Goal: Task Accomplishment & Management: Complete application form

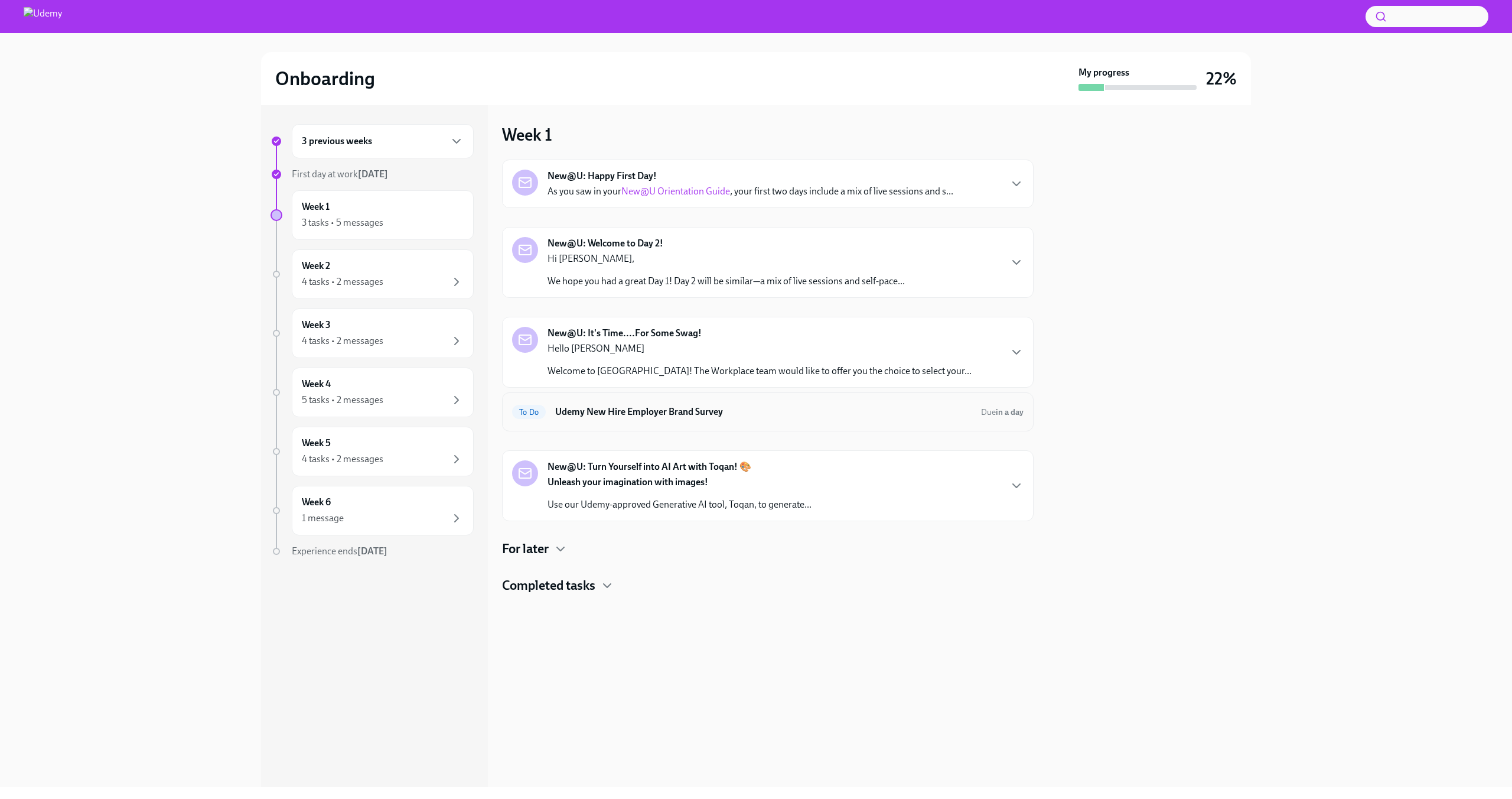
click at [803, 417] on h6 "Udemy New Hire Employer Brand Survey" at bounding box center [763, 411] width 416 height 13
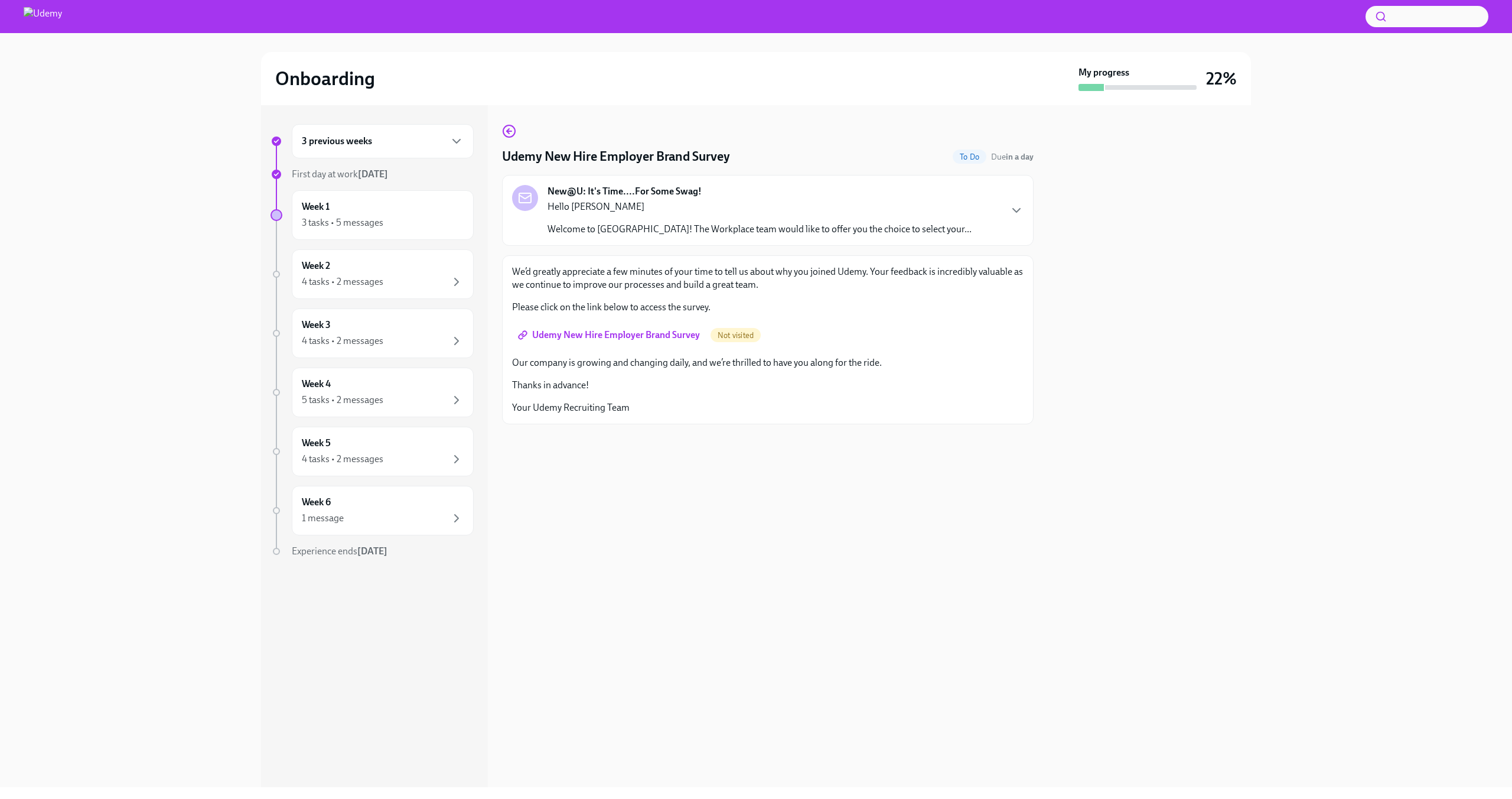
click at [592, 332] on span "Udemy New Hire Employer Brand Survey" at bounding box center [610, 335] width 180 height 12
drag, startPoint x: 964, startPoint y: 493, endPoint x: 860, endPoint y: 453, distance: 111.4
click at [964, 494] on div "Udemy New Hire Employer Brand Survey Done Due in a day New@U: It's Time....For …" at bounding box center [768, 446] width 532 height 682
click at [515, 133] on icon "button" at bounding box center [509, 131] width 14 height 14
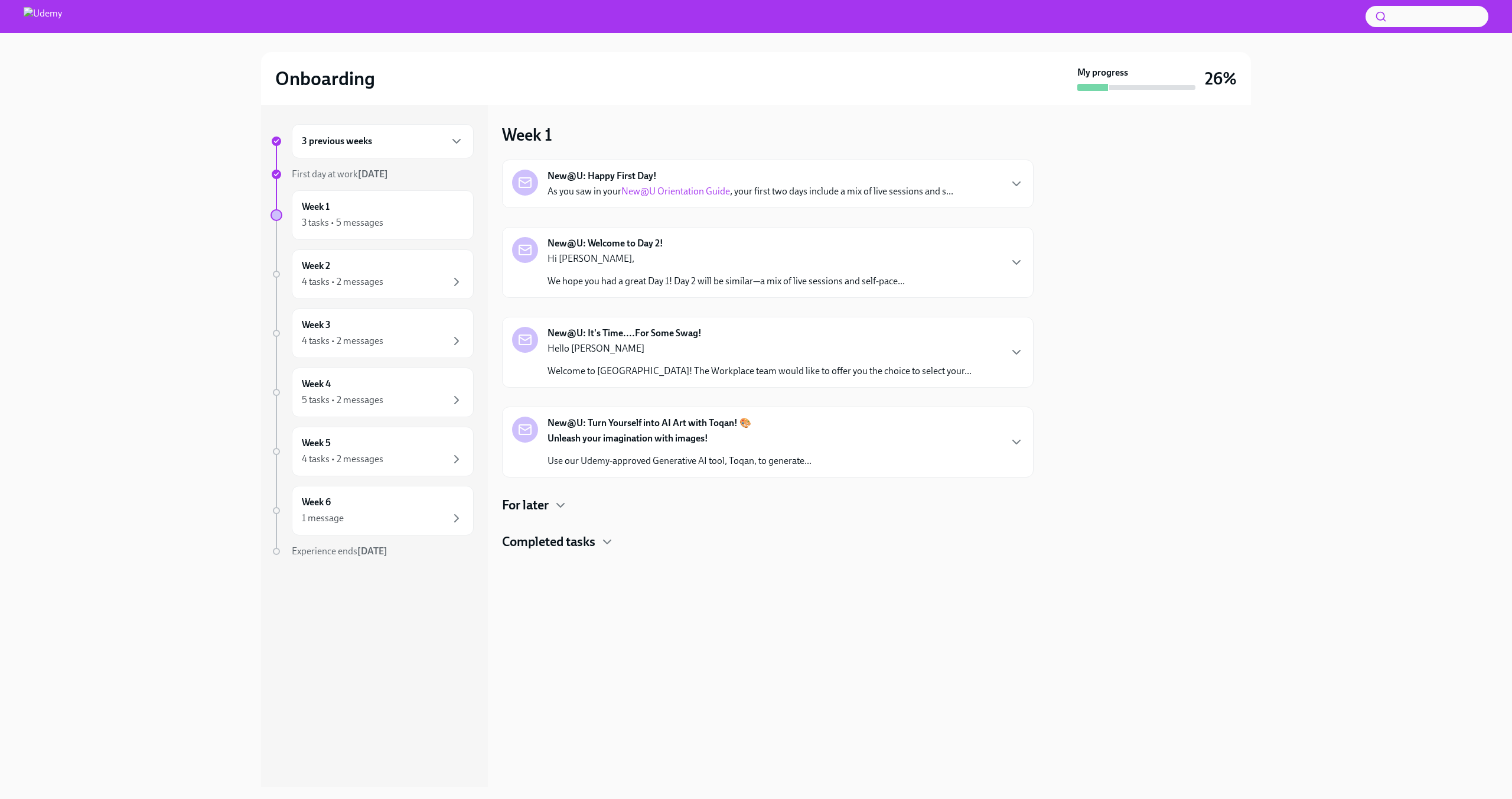
click at [1027, 436] on div "New@U: Turn Yourself into AI Art with Toqan! 🎨 Unleash your imagination with im…" at bounding box center [768, 442] width 532 height 71
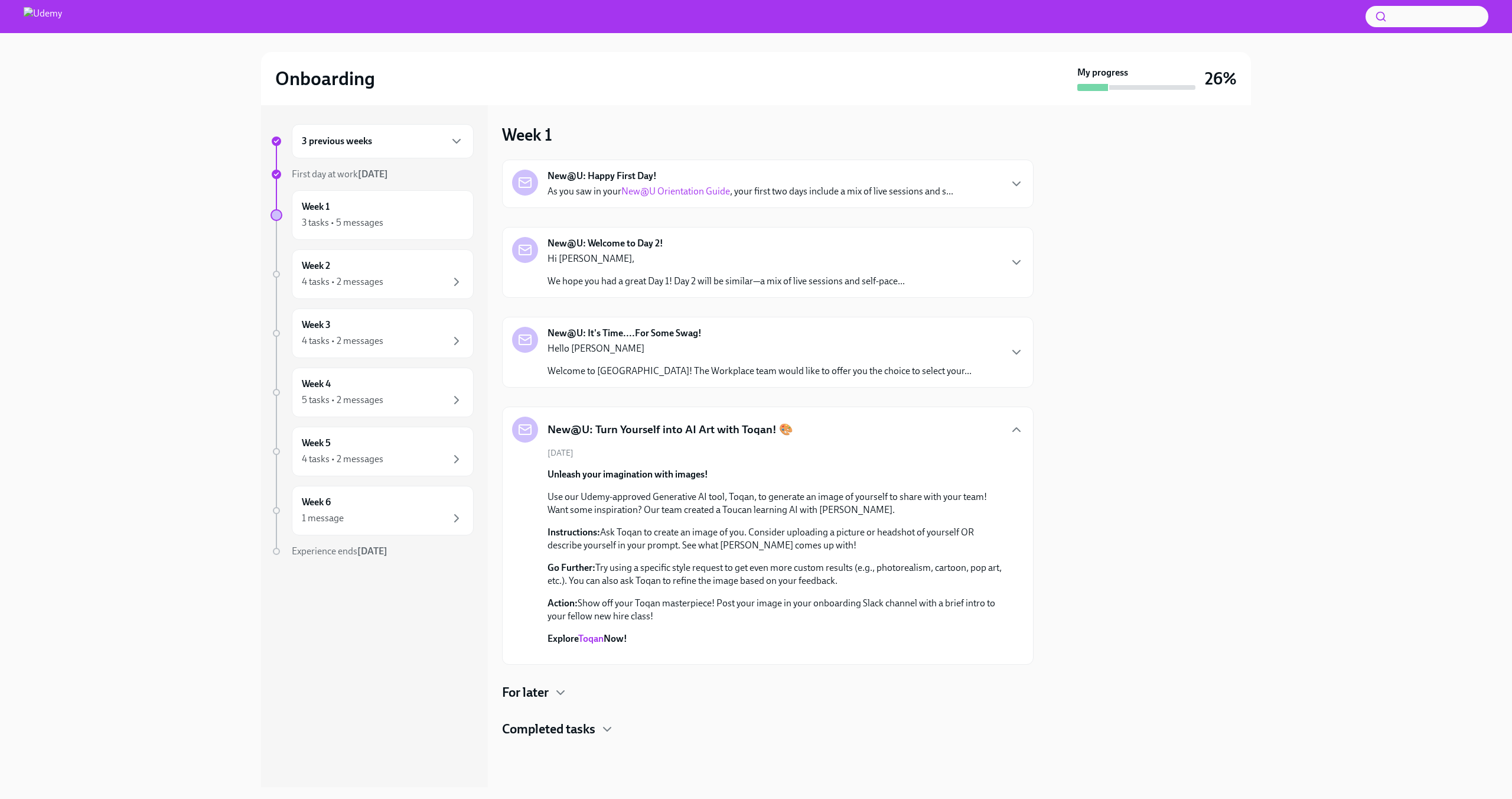
scroll to position [168, 0]
click at [597, 633] on link "Toqan" at bounding box center [591, 638] width 26 height 11
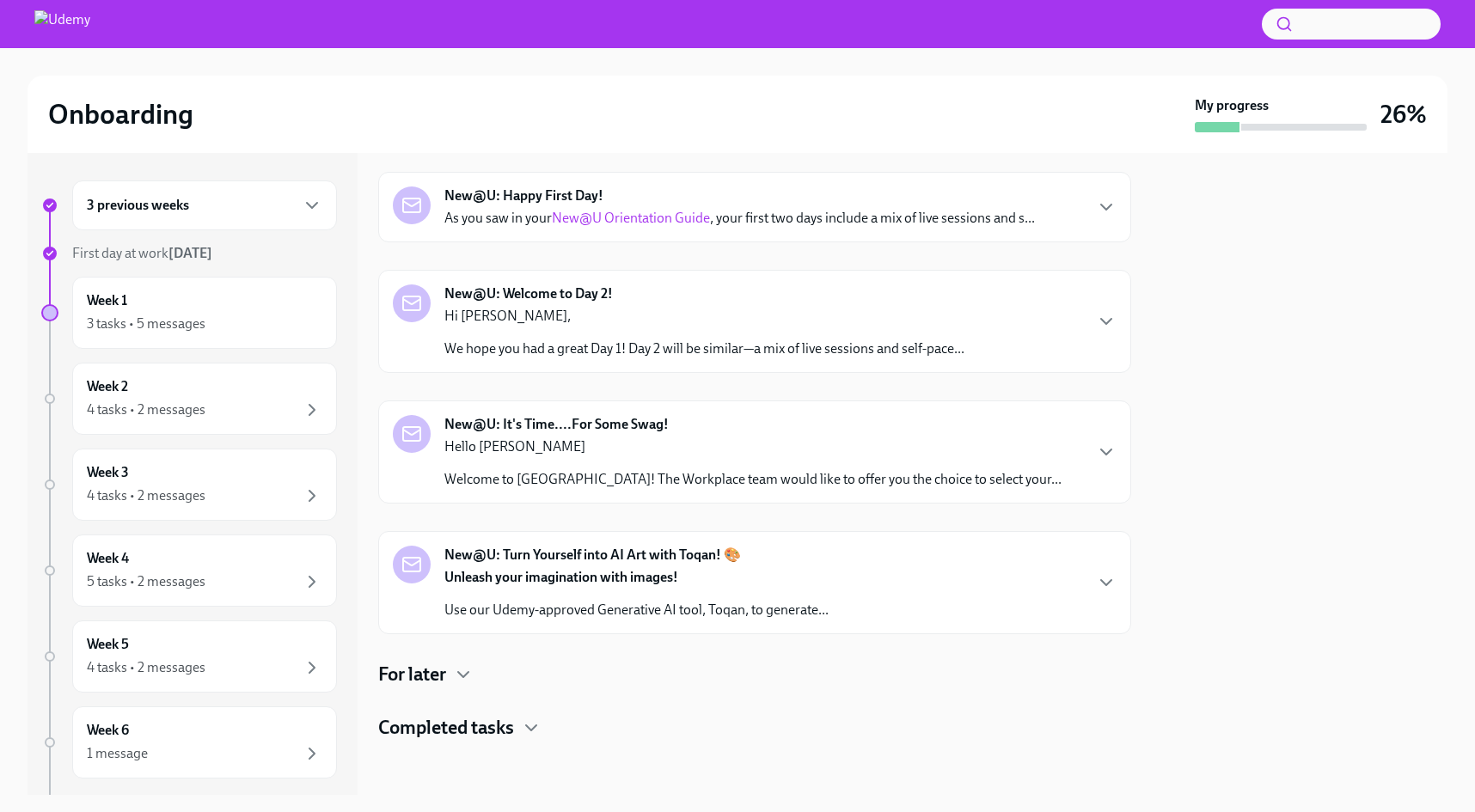
scroll to position [61, 0]
click at [446, 676] on h4 "For later" at bounding box center [412, 674] width 68 height 26
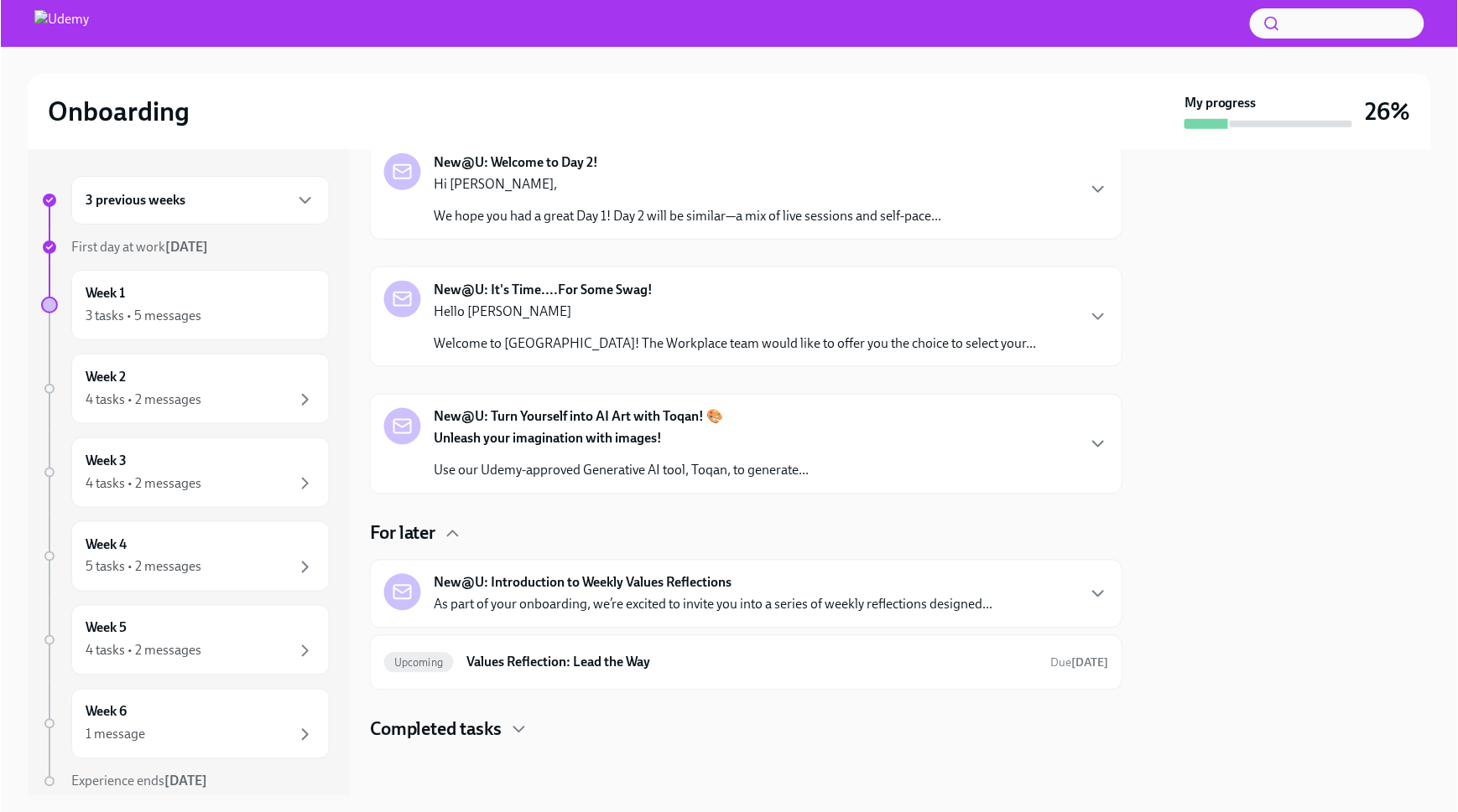
scroll to position [183, 0]
click at [1088, 598] on icon "button" at bounding box center [1097, 593] width 20 height 20
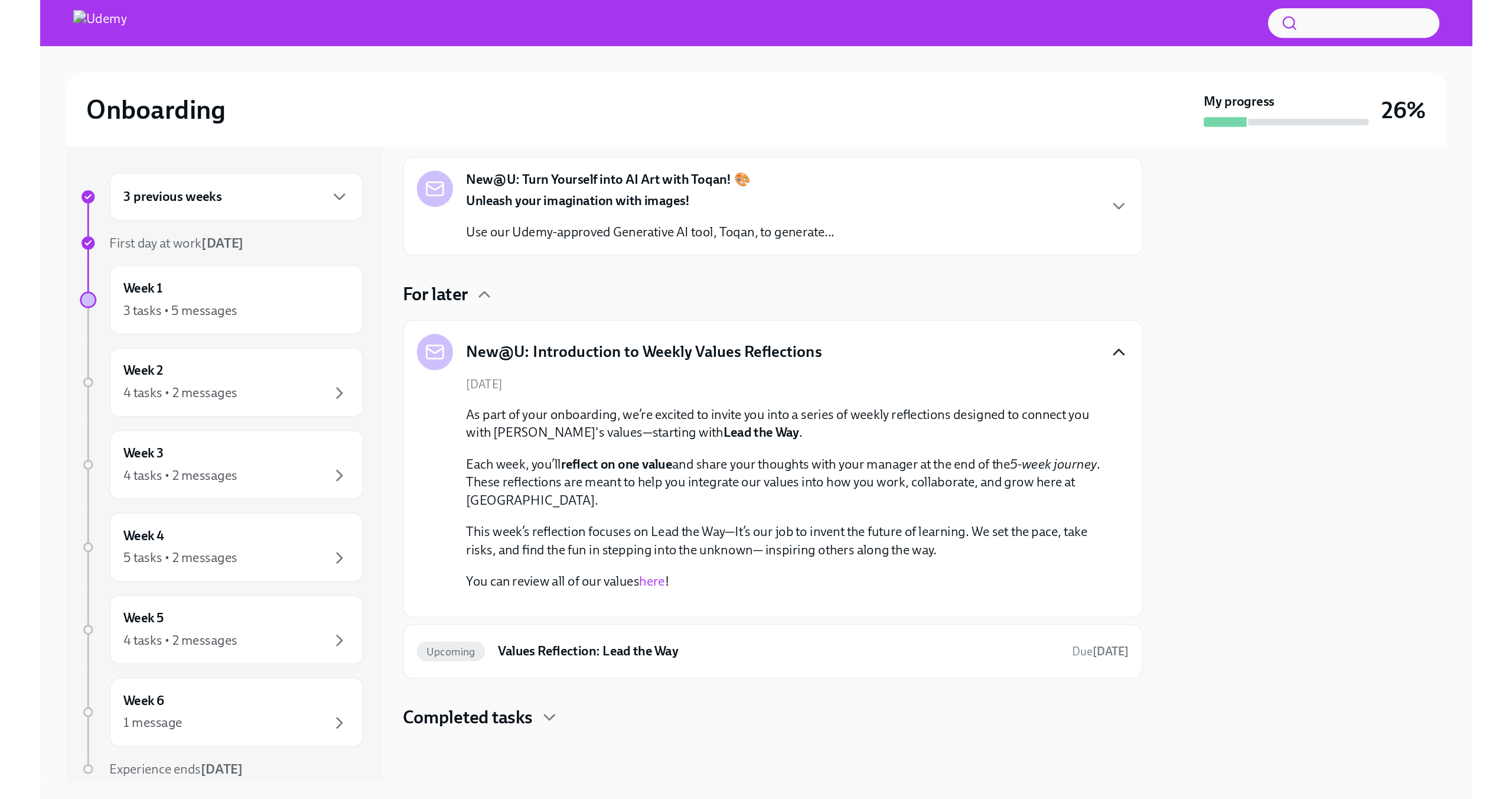
scroll to position [404, 0]
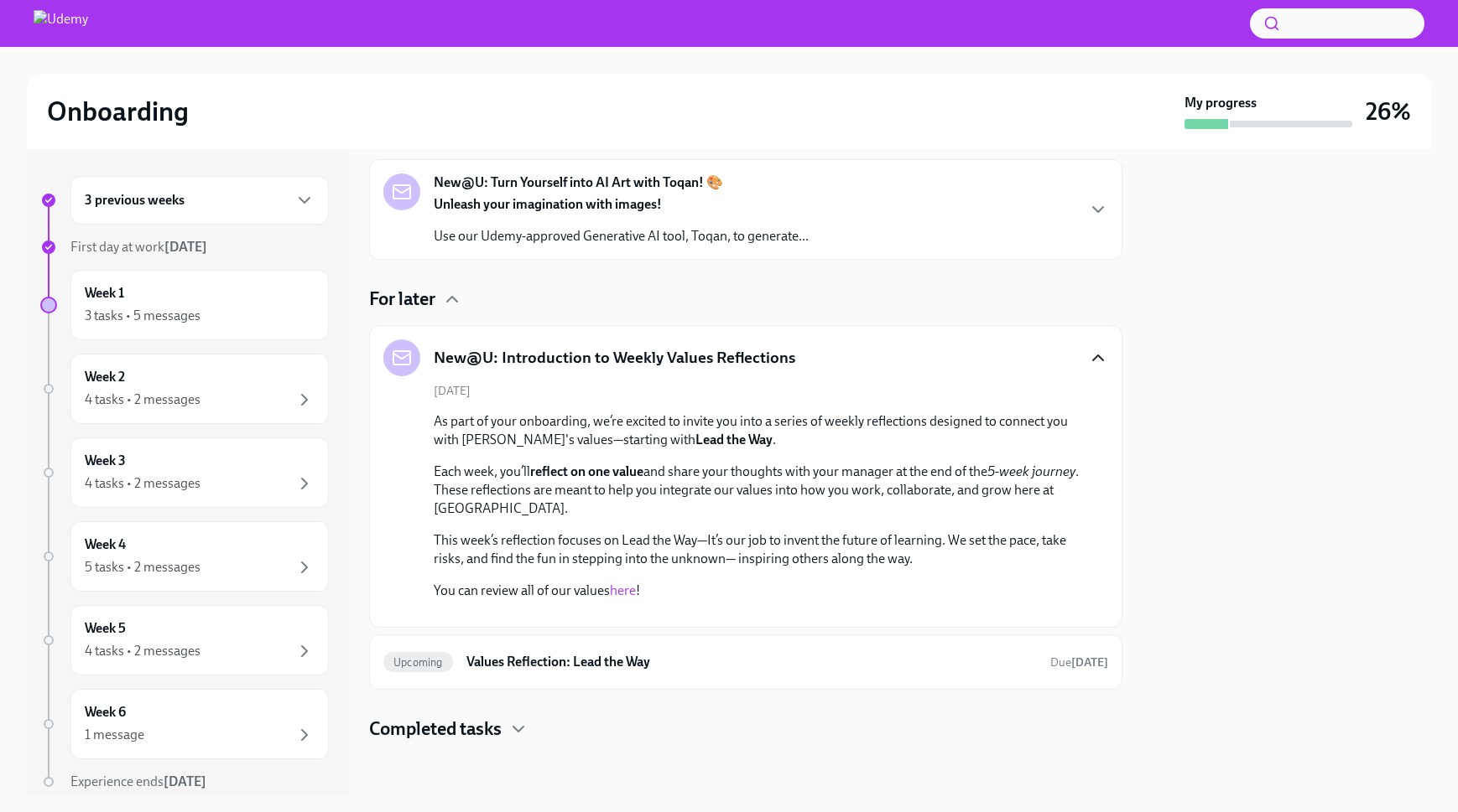
click at [620, 583] on link "here" at bounding box center [623, 591] width 26 height 16
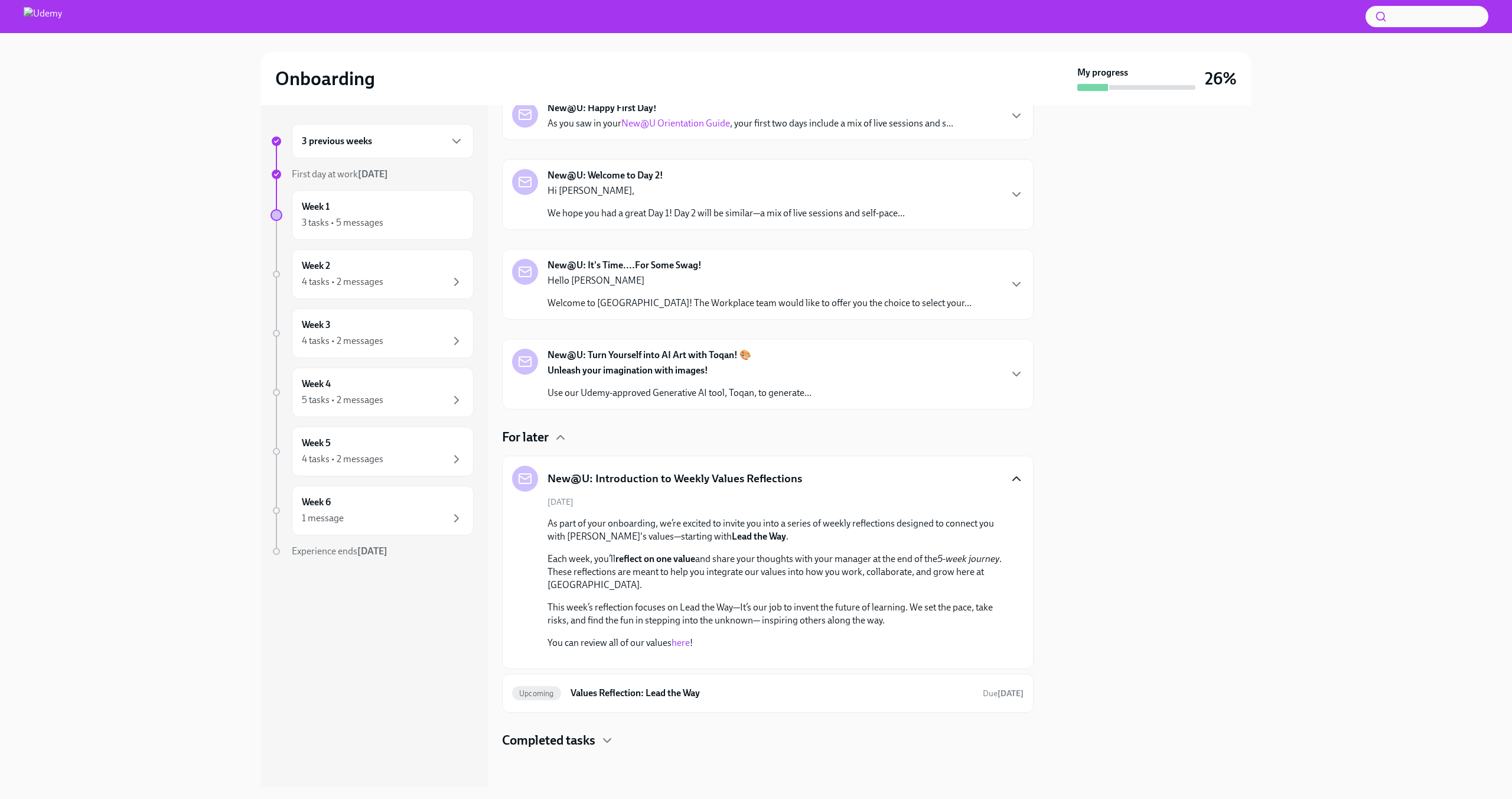
scroll to position [242, 0]
click at [1012, 472] on icon "button" at bounding box center [1016, 478] width 14 height 14
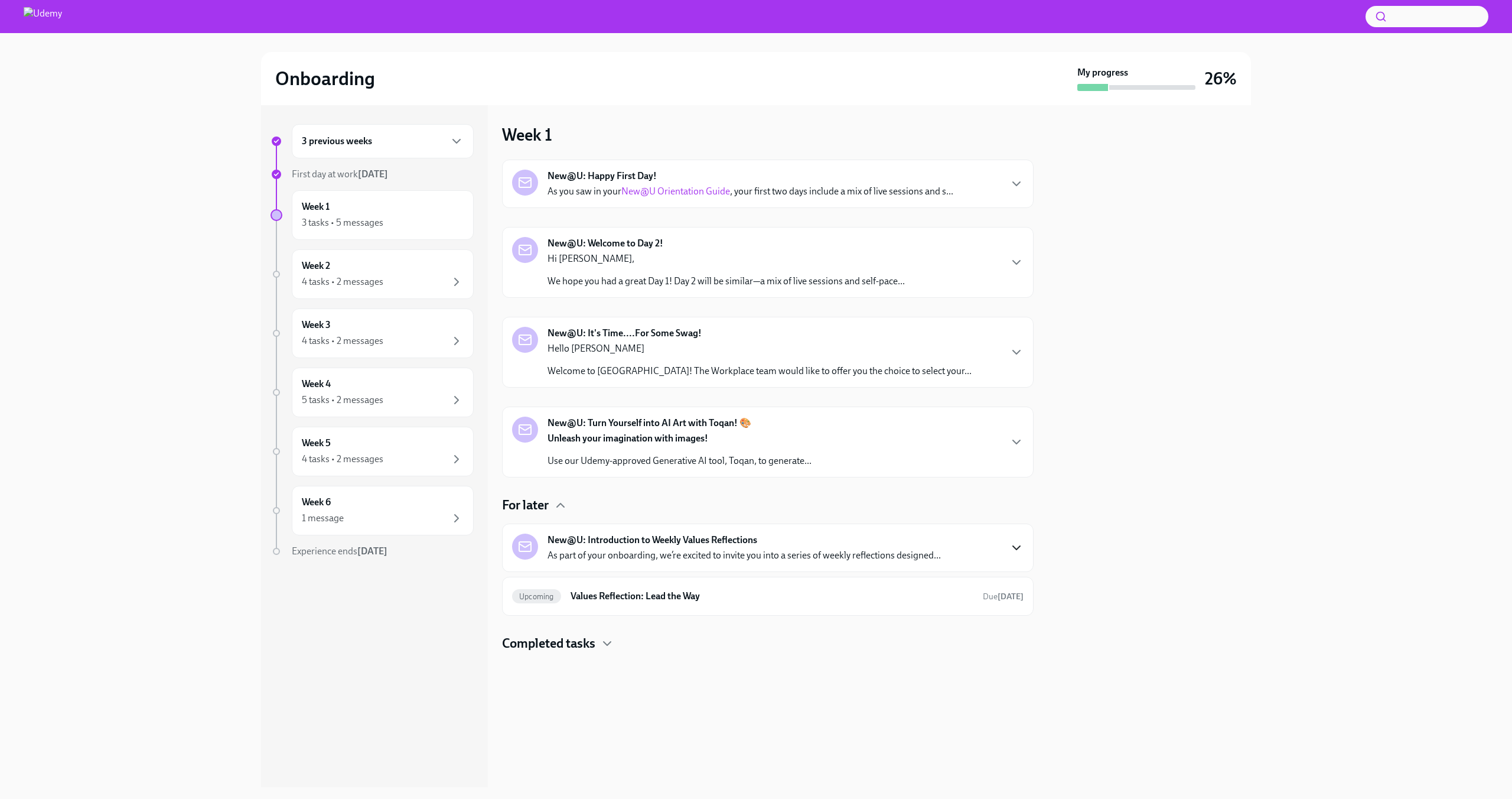
scroll to position [0, 0]
click at [825, 590] on h6 "Values Reflection: Lead the Way" at bounding box center [772, 596] width 403 height 13
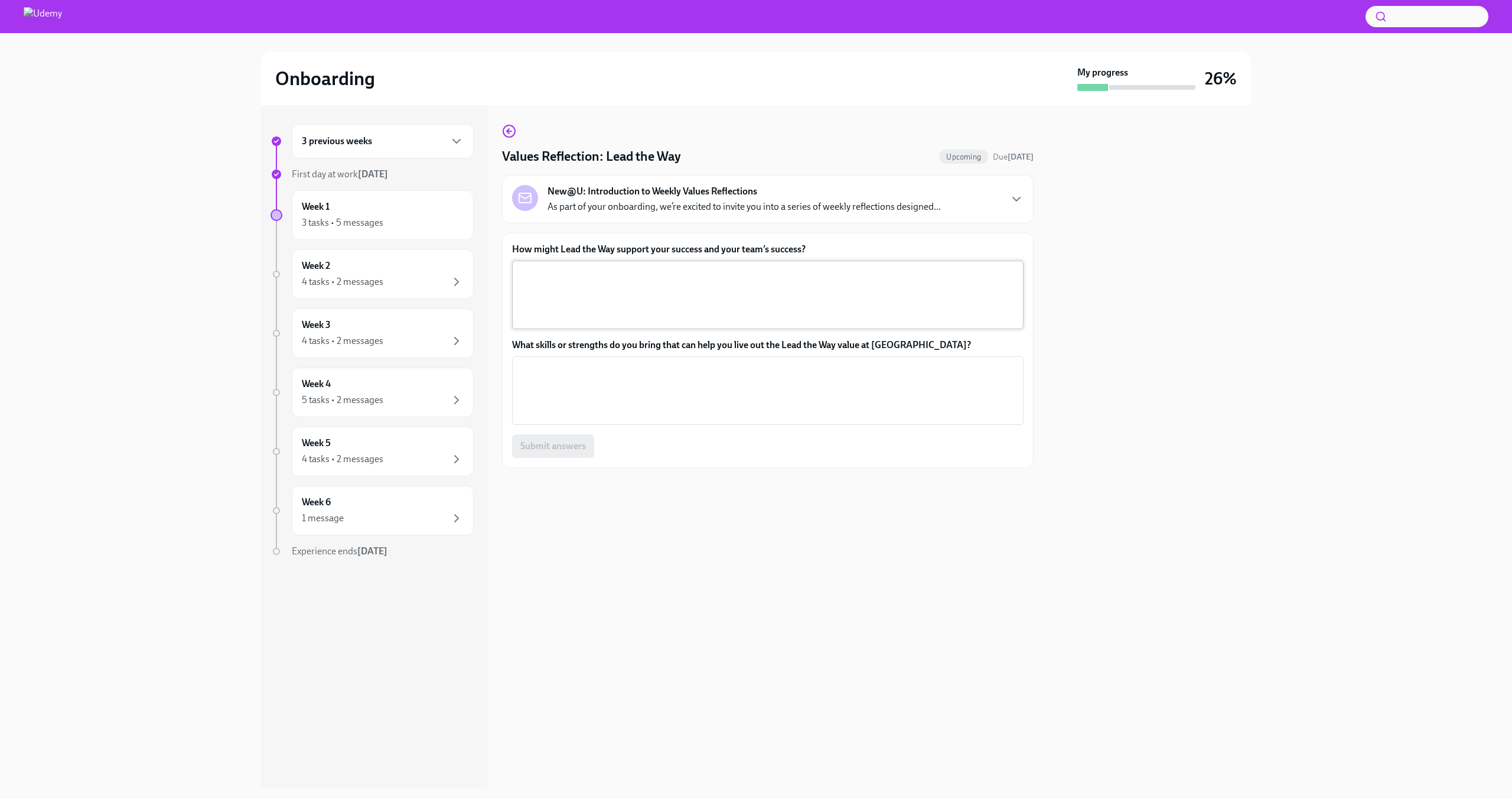
click at [685, 277] on textarea "How might Lead the Way support your success and your team’s success?" at bounding box center [768, 294] width 497 height 57
click at [1243, 237] on div at bounding box center [1150, 446] width 203 height 682
click at [949, 285] on textarea "How might Lead the Way support your success and your team’s success?" at bounding box center [768, 294] width 497 height 57
click at [601, 212] on p "As part of your onboarding, we’re excited to invite you into a series of weekly…" at bounding box center [744, 207] width 394 height 13
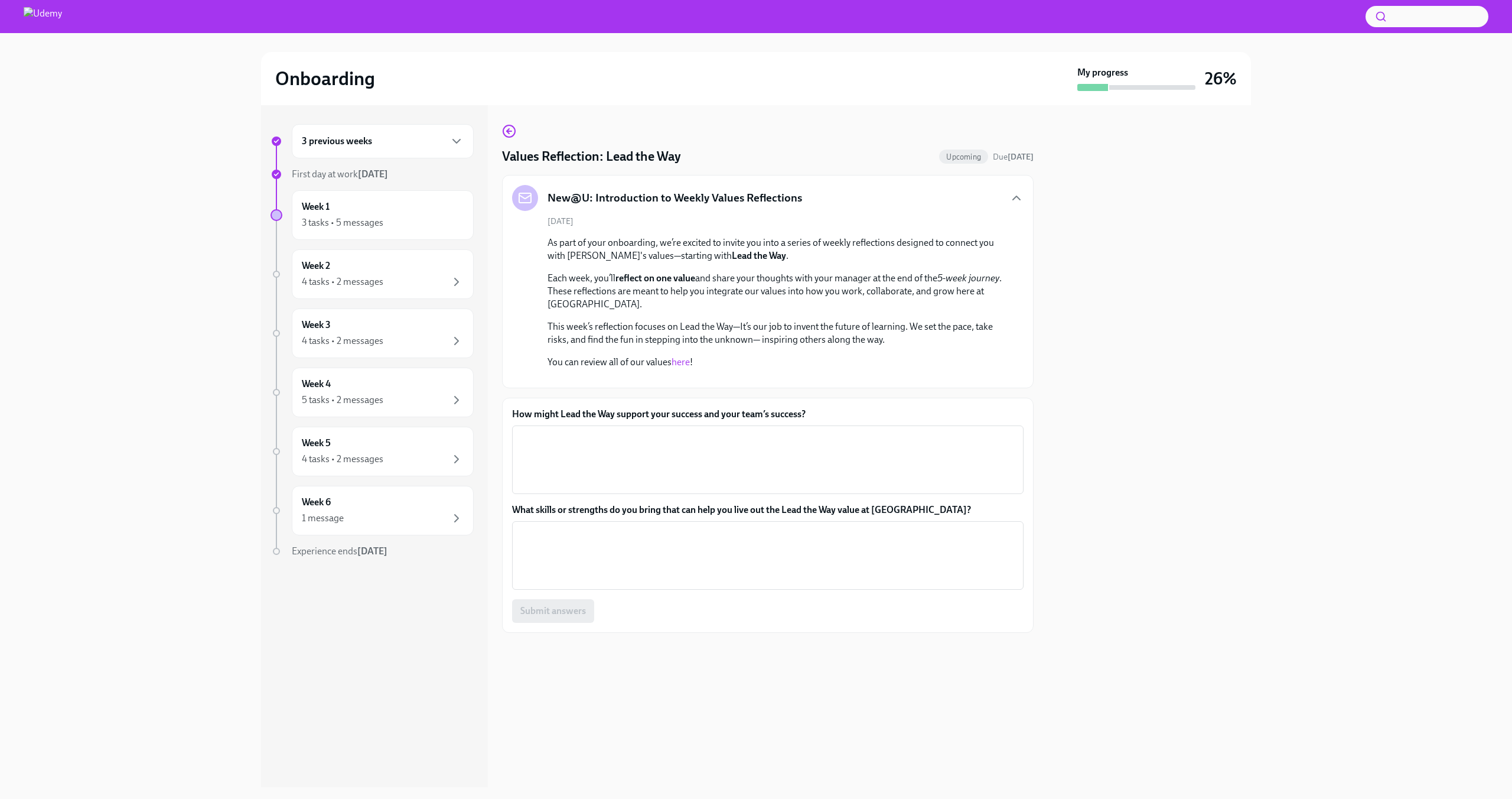
click at [685, 363] on link "here" at bounding box center [680, 362] width 18 height 11
click at [636, 488] on textarea "How might Lead the Way support your success and your team’s success?" at bounding box center [768, 460] width 497 height 57
click at [718, 494] on div "x ​" at bounding box center [768, 460] width 512 height 68
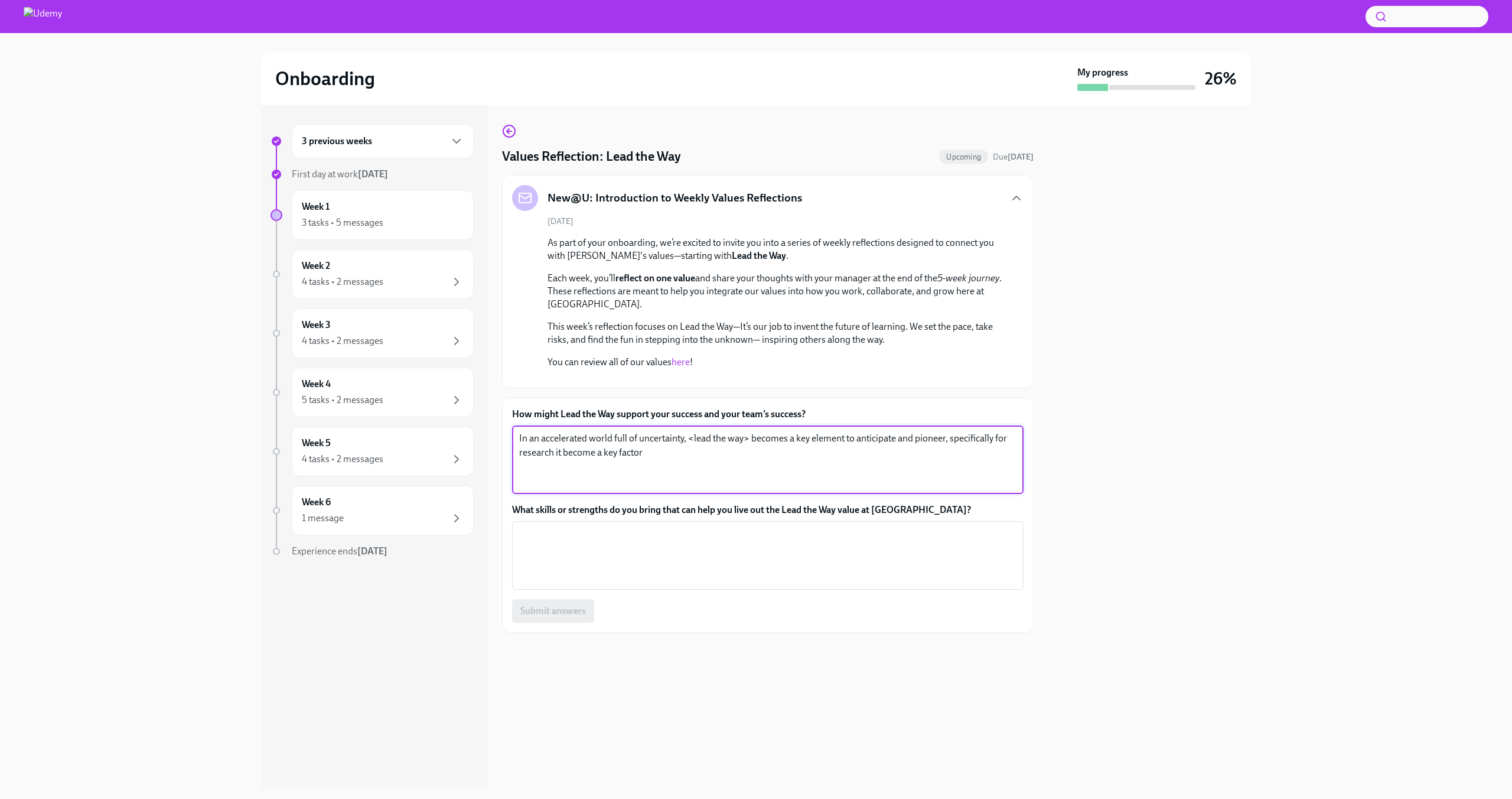
type textarea "In an accelerated world full of uncertainty, <lead the way> becomes a key eleme…"
click at [629, 590] on div "What skills or strengths do you bring that can help you live out the Lead the W…" at bounding box center [768, 547] width 512 height 87
click at [645, 584] on textarea "What skills or strengths do you bring that can help you live out the Lead the W…" at bounding box center [768, 555] width 497 height 57
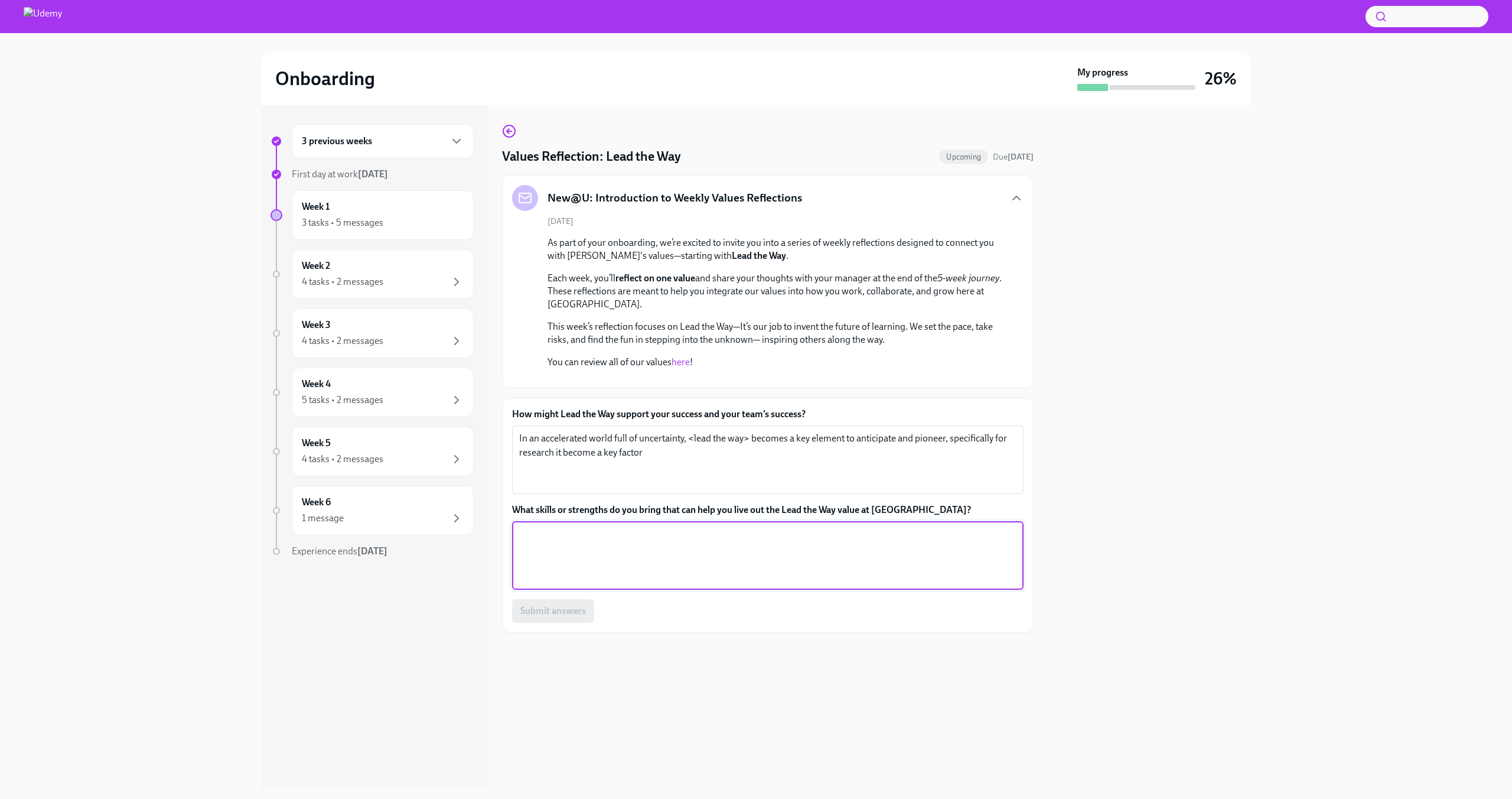
scroll to position [58, 0]
click at [519, 584] on textarea "Testing Mindset through Design Thinking, Double Diamond and Testing Business Id…" at bounding box center [768, 555] width 497 height 57
click at [535, 584] on textarea "-Testing Mindset through Design Thinking, Double Diamond and Testing Business I…" at bounding box center [768, 555] width 497 height 57
click at [590, 584] on textarea "-Testing Mindset through Design Thinking, Double Diamond and Testing Business I…" at bounding box center [768, 555] width 497 height 57
click at [654, 584] on textarea "-Testing Mindset through Design Thinking, Double Diamond and Testing Business I…" at bounding box center [768, 555] width 497 height 57
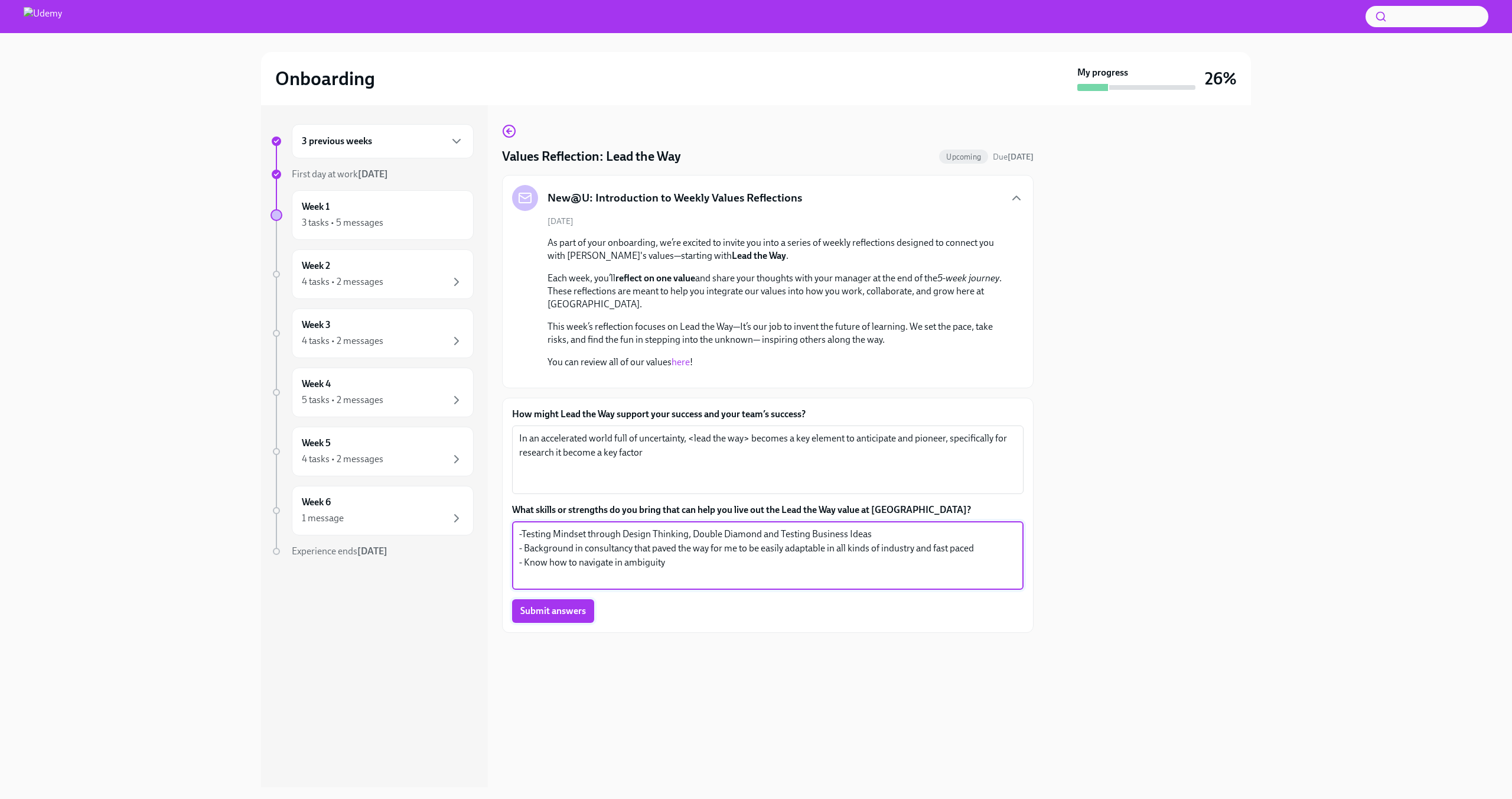
type textarea "-Testing Mindset through Design Thinking, Double Diamond and Testing Business I…"
click at [544, 617] on span "Submit answers" at bounding box center [553, 611] width 66 height 12
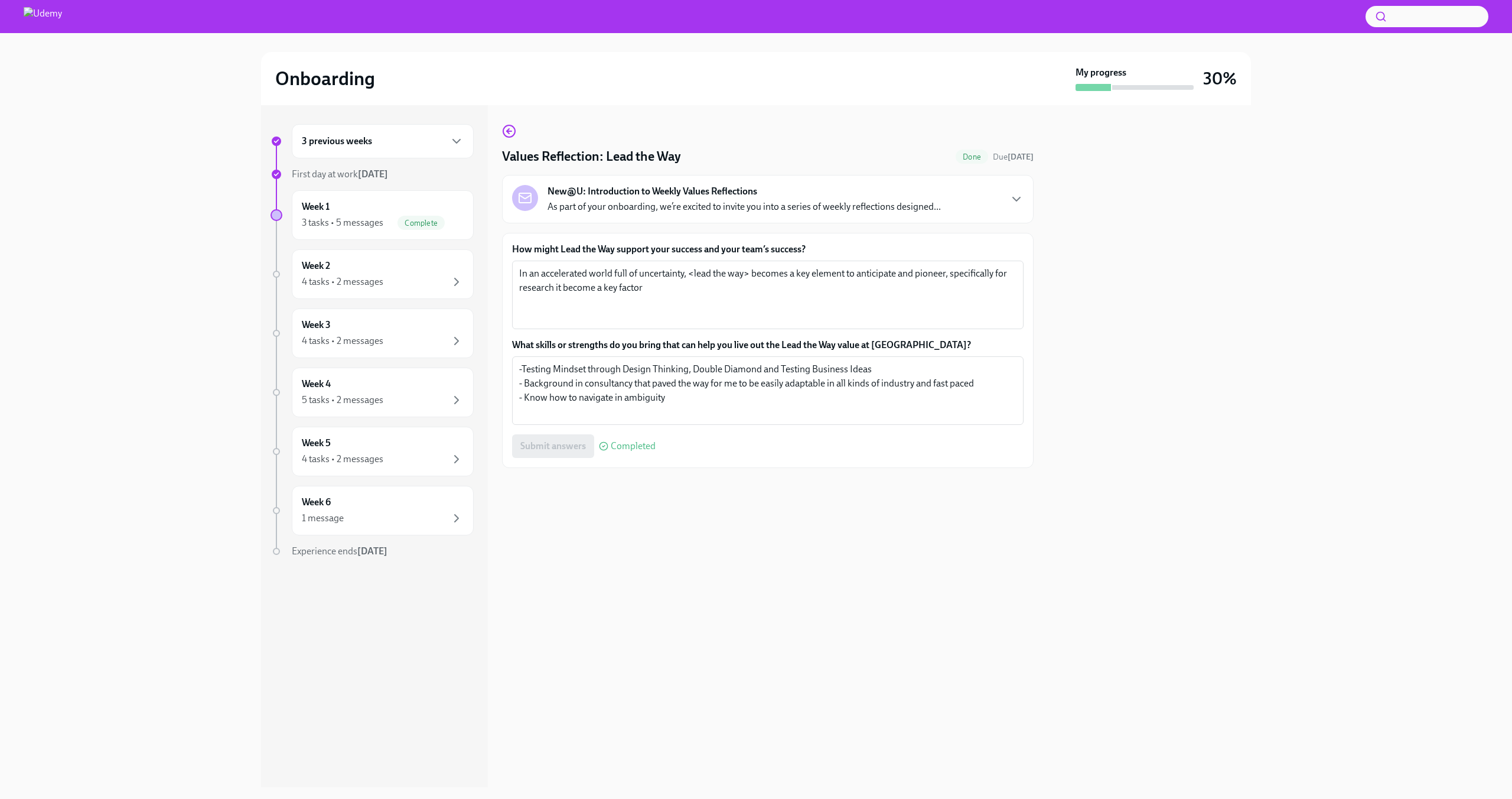
click at [1018, 195] on icon "button" at bounding box center [1016, 199] width 14 height 14
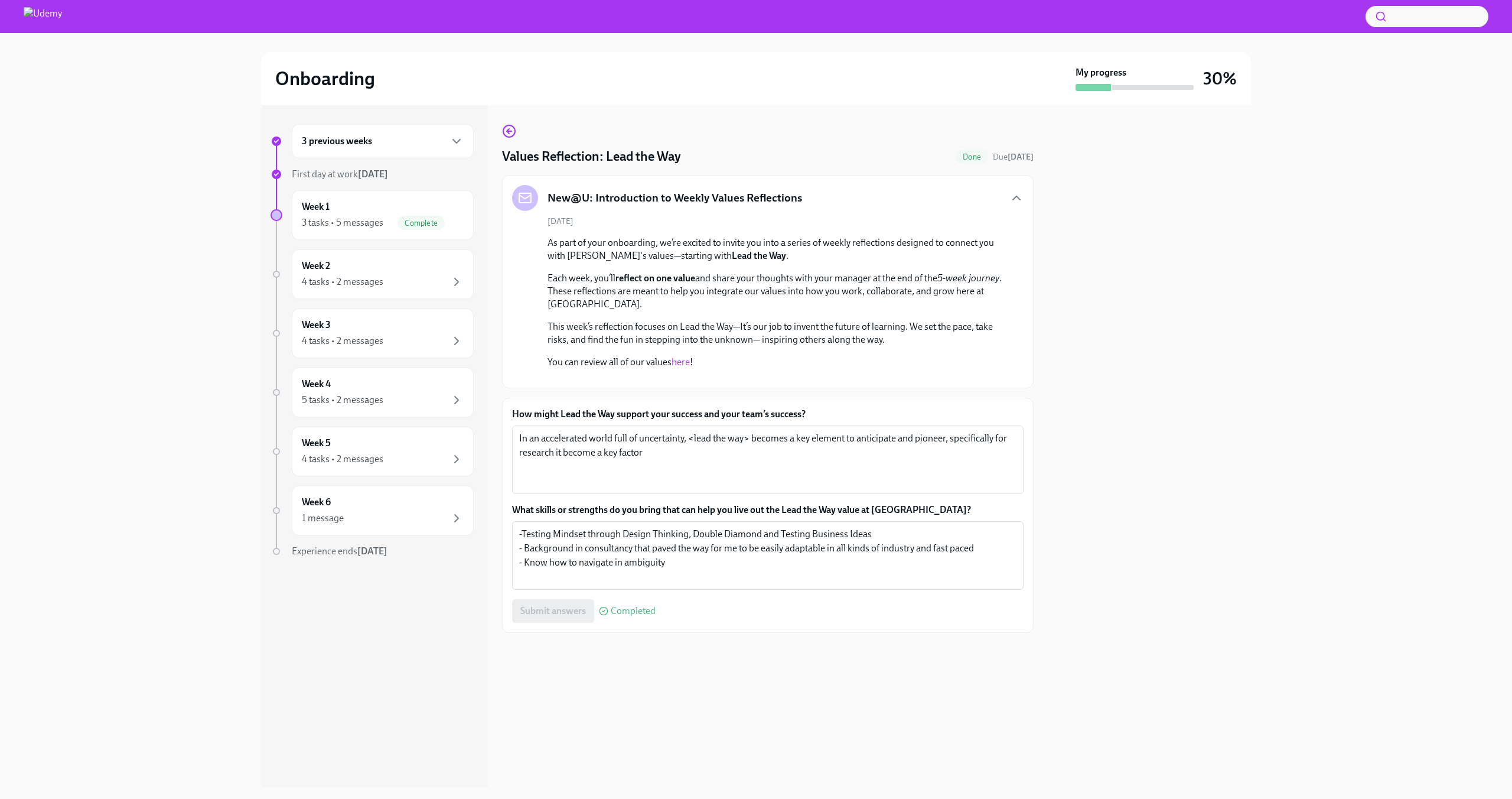
click at [514, 141] on div "Values Reflection: Lead the Way Done Due [DATE] New@U: Introduction to Weekly V…" at bounding box center [768, 378] width 532 height 509
click at [517, 121] on div "Values Reflection: Lead the Way Done Due [DATE] New@U: Introduction to Weekly V…" at bounding box center [768, 446] width 532 height 682
click at [507, 133] on icon "button" at bounding box center [509, 131] width 14 height 14
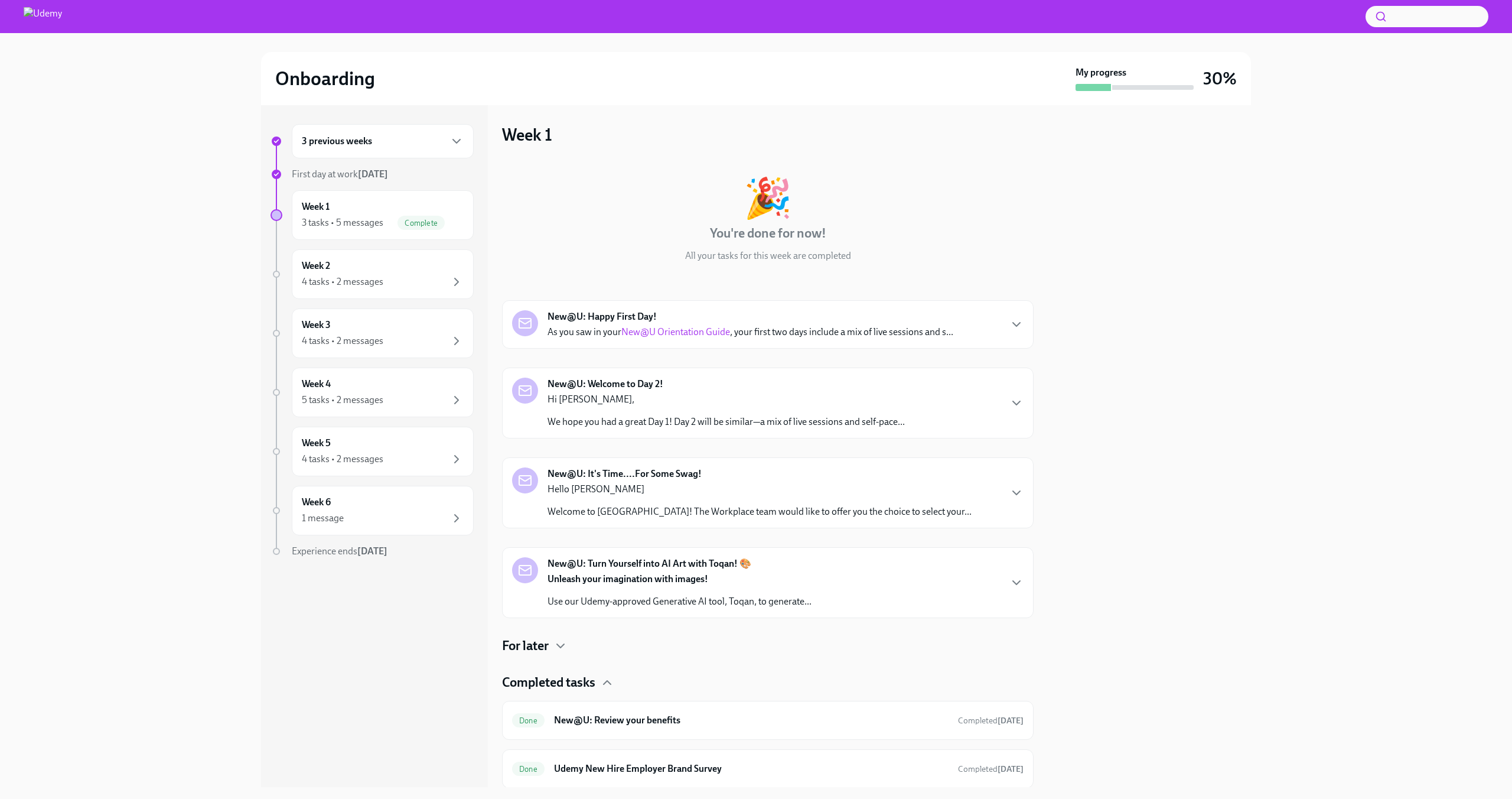
scroll to position [87, 0]
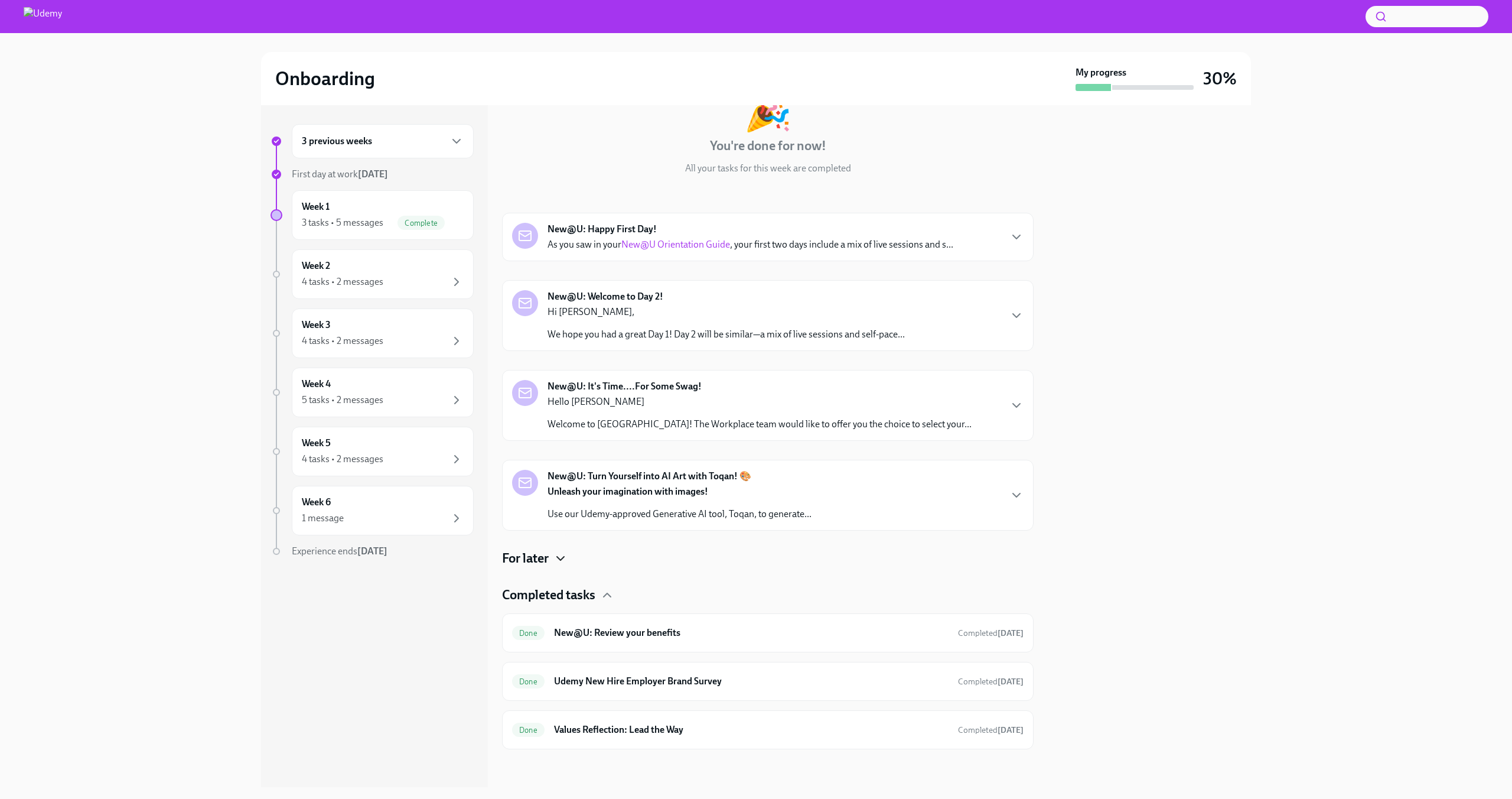
click at [557, 554] on icon "button" at bounding box center [560, 558] width 14 height 14
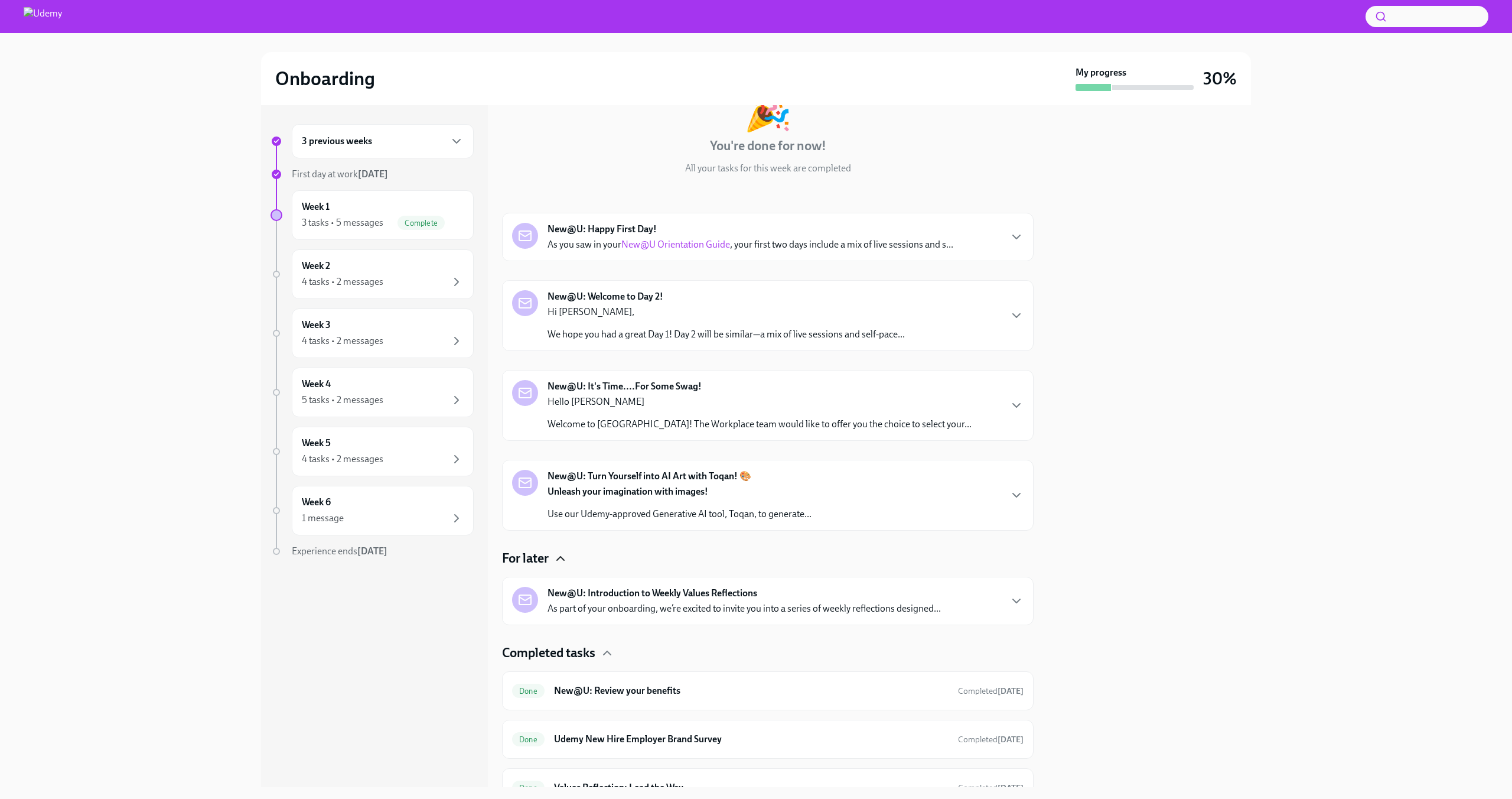
click at [872, 612] on p "As part of your onboarding, we’re excited to invite you into a series of weekly…" at bounding box center [744, 608] width 394 height 13
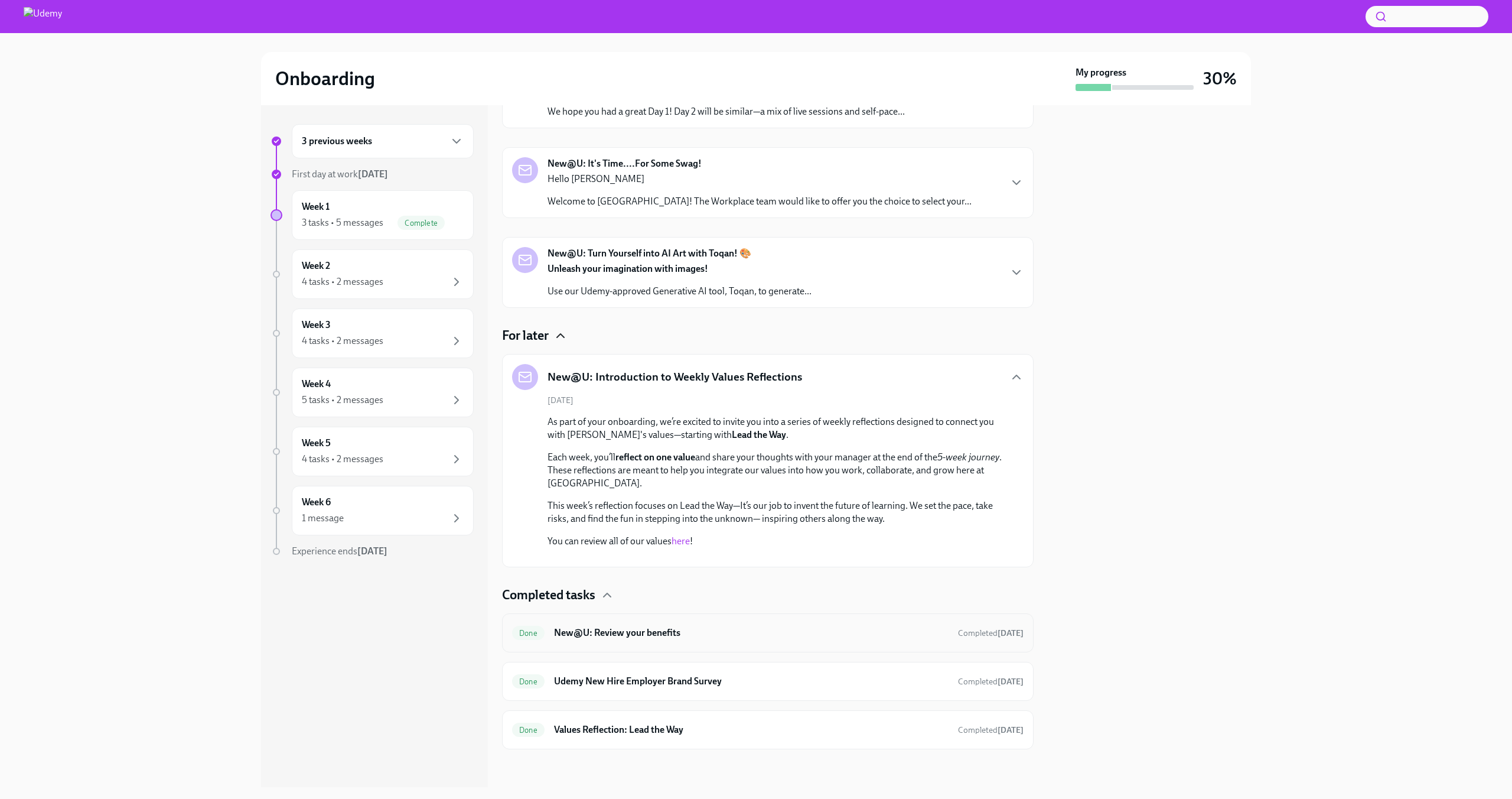
scroll to position [484, 0]
click at [1009, 370] on icon "button" at bounding box center [1016, 377] width 14 height 14
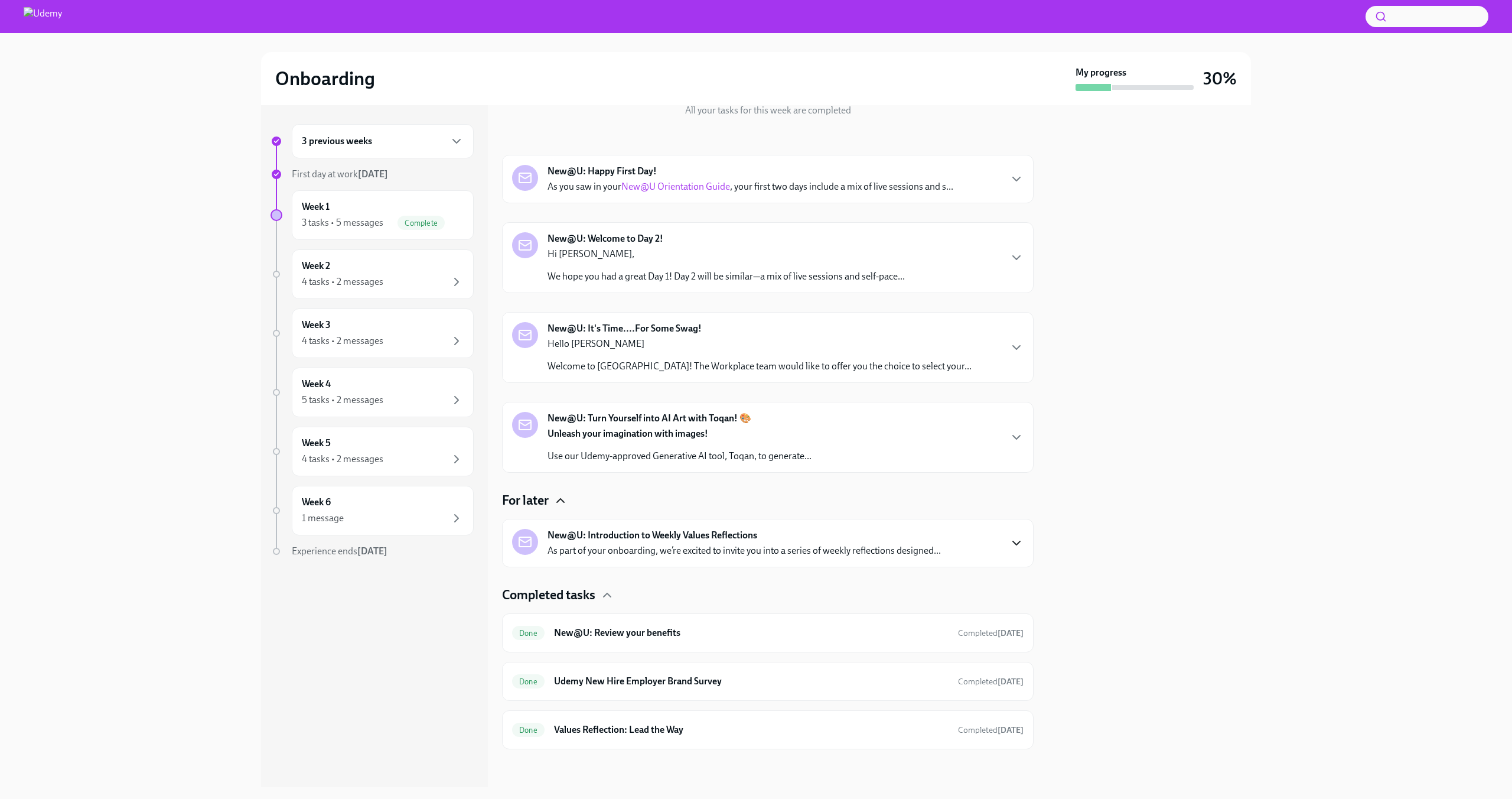
scroll to position [145, 0]
click at [389, 289] on div "Week 2 4 tasks • 2 messages" at bounding box center [383, 274] width 182 height 49
